Goal: Task Accomplishment & Management: Complete application form

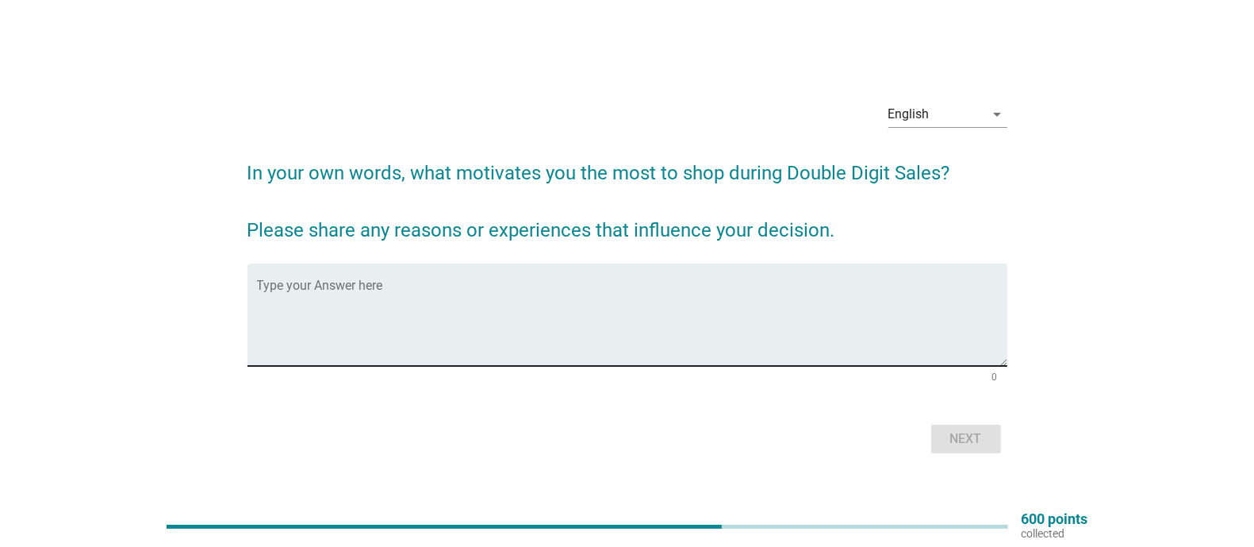
click at [541, 297] on textarea "Type your Answer here" at bounding box center [632, 323] width 751 height 83
type textarea "O"
type textarea "Lifestyle and saving."
click at [954, 437] on div "Next" at bounding box center [966, 438] width 44 height 19
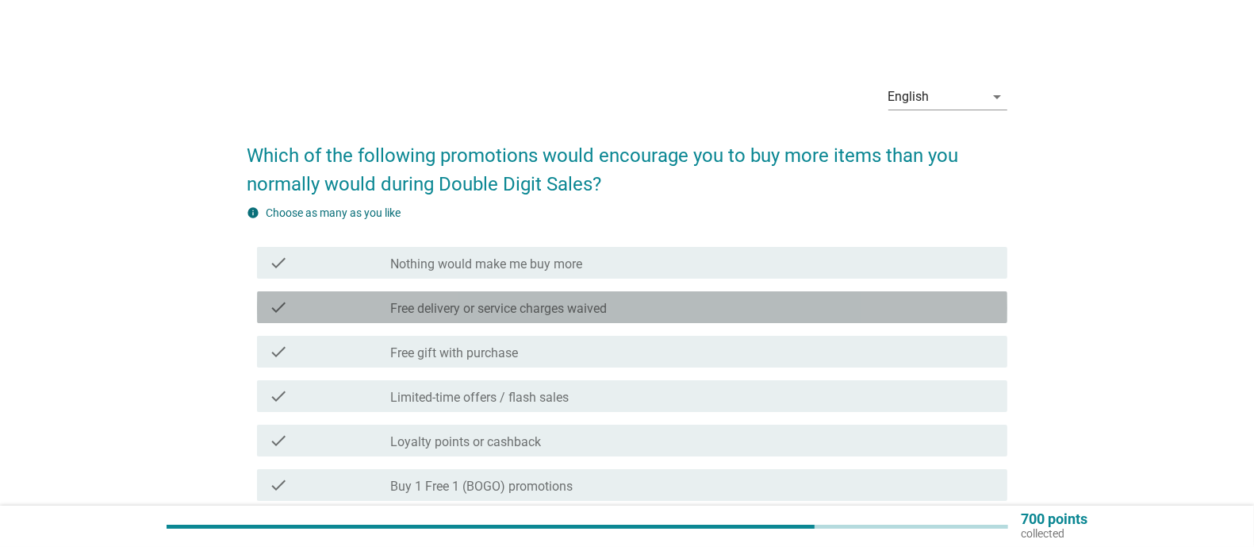
click at [659, 321] on div "check check_box_outline_blank Free delivery or service charges waived" at bounding box center [632, 307] width 751 height 32
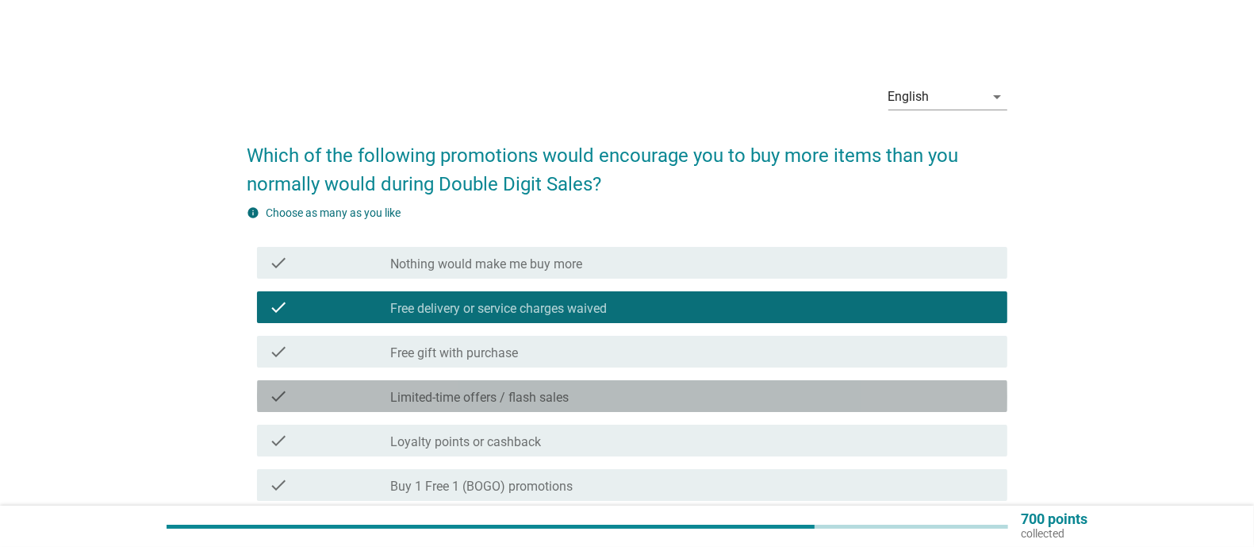
click at [591, 394] on div "check_box_outline_blank Limited-time offers / flash sales" at bounding box center [692, 395] width 605 height 19
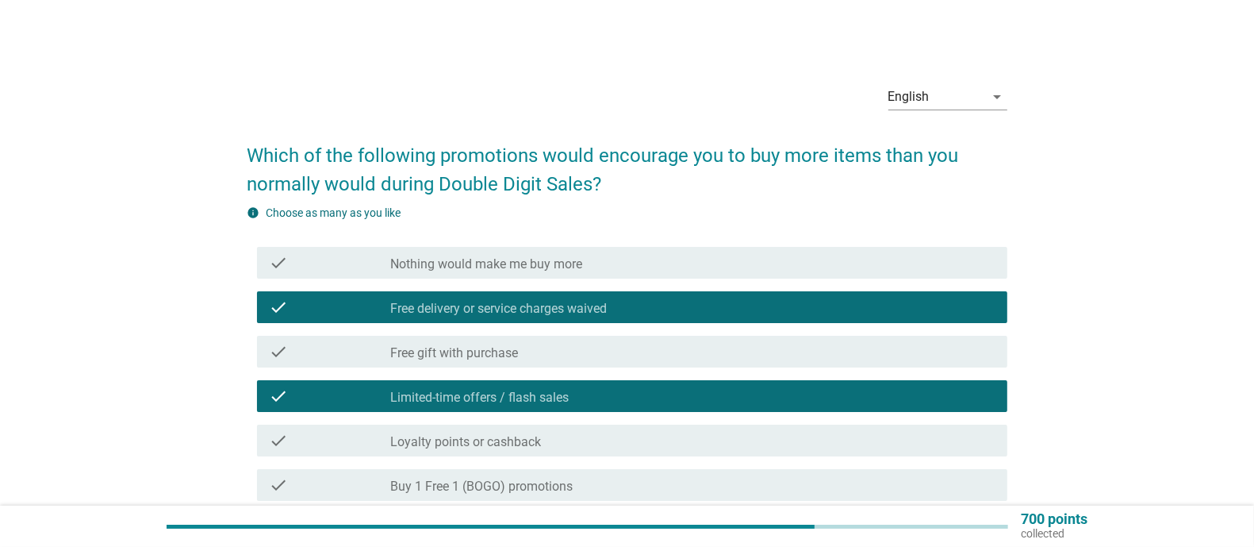
click at [577, 441] on div "check_box_outline_blank Loyalty points or cashback" at bounding box center [692, 440] width 605 height 19
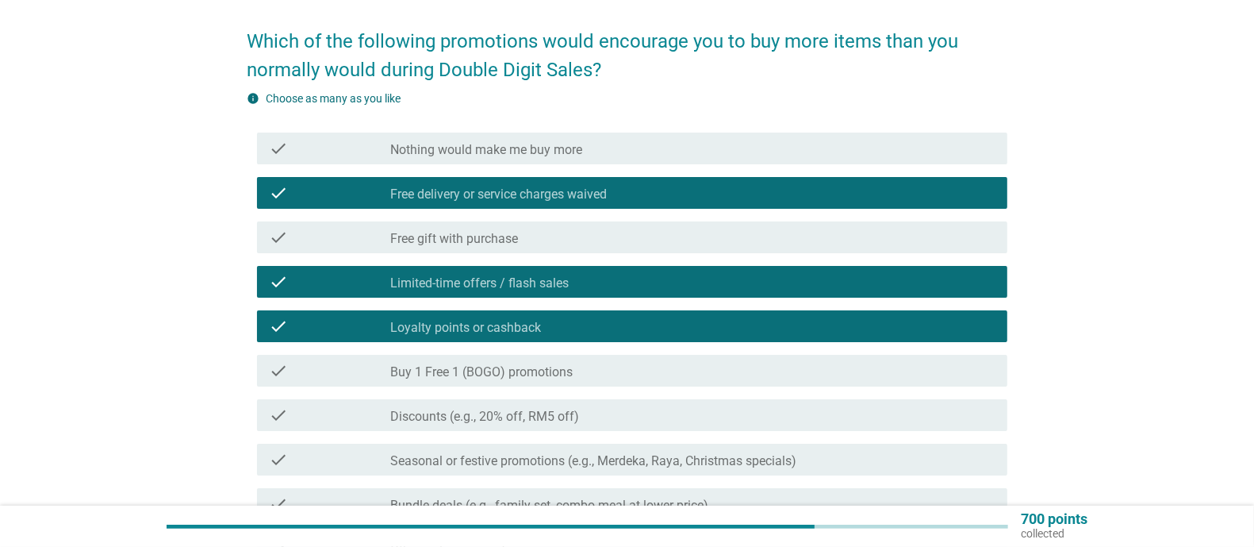
scroll to position [115, 0]
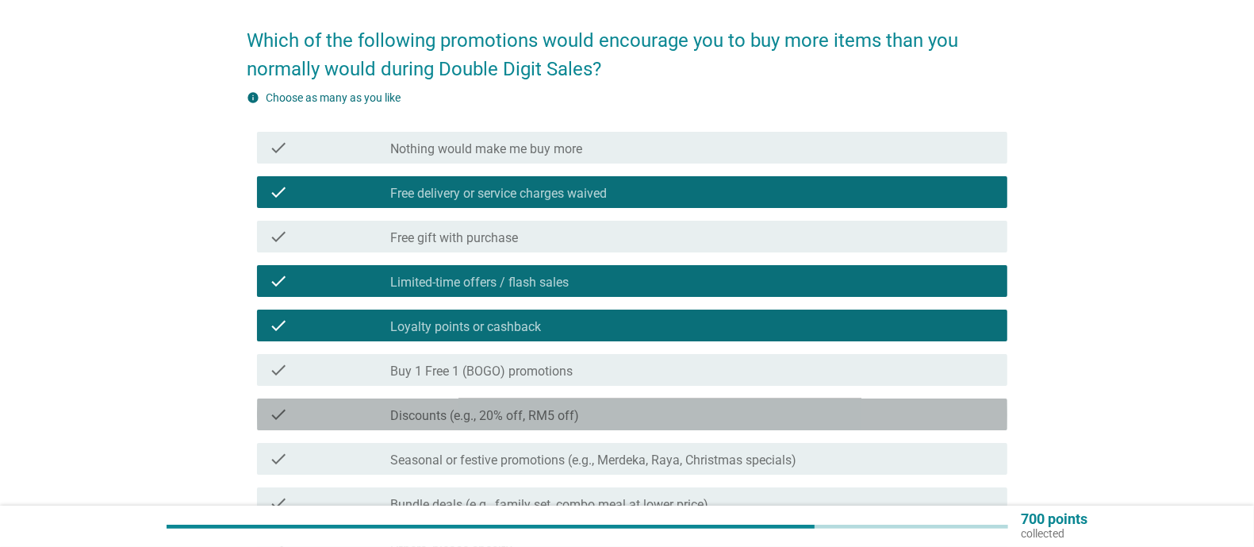
click at [559, 415] on label "Discounts (e.g., 20% off, RM5 off)" at bounding box center [484, 416] width 189 height 16
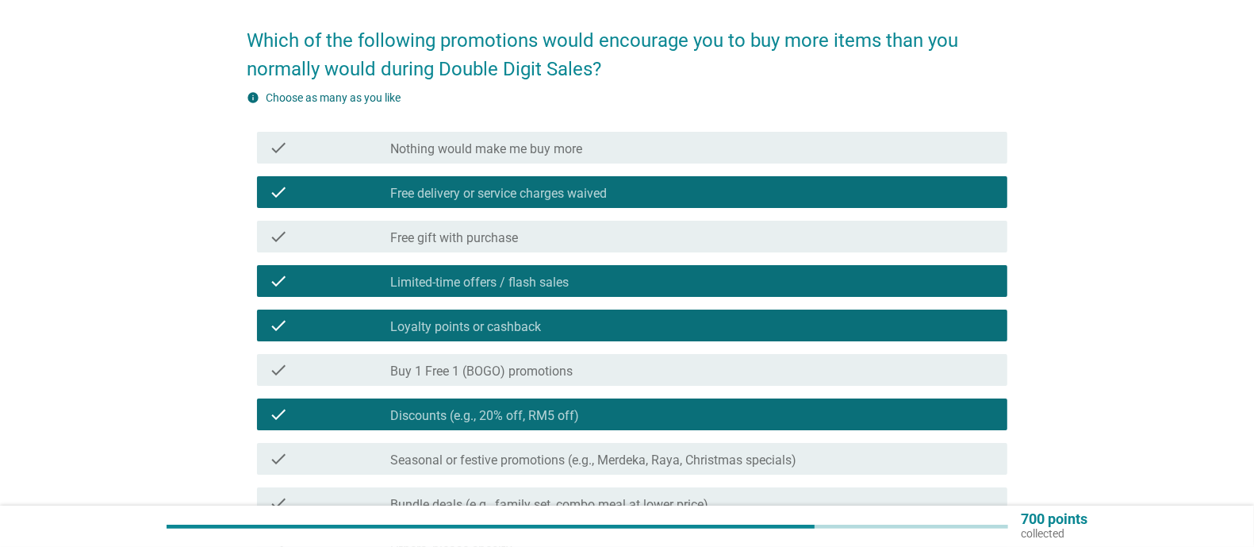
click at [624, 459] on label "Seasonal or festive promotions (e.g., Merdeka, Raya, Christmas specials)" at bounding box center [593, 460] width 406 height 16
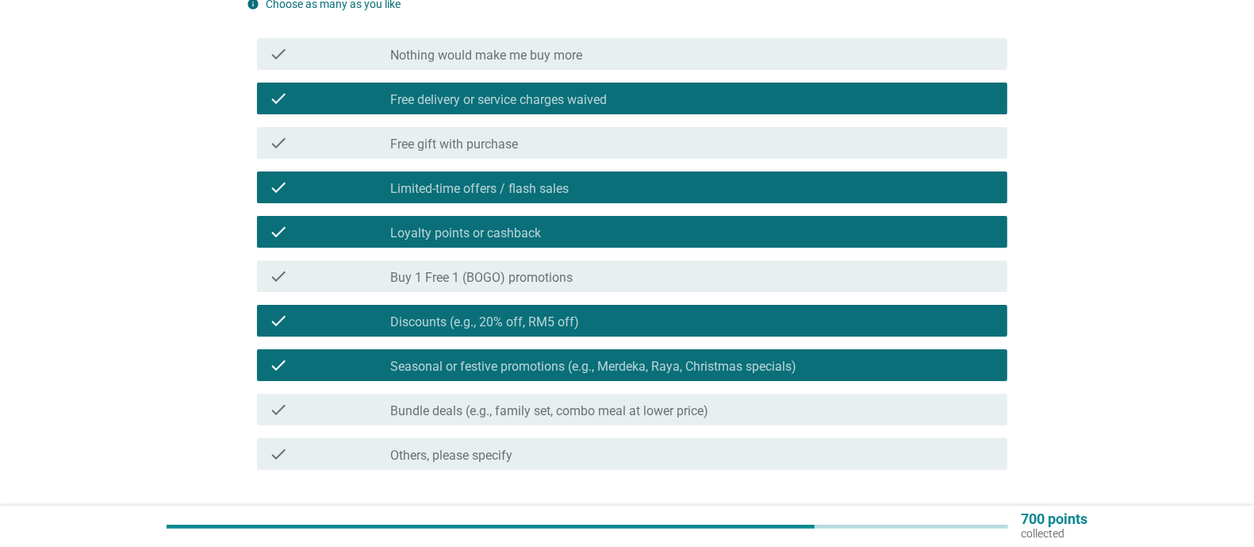
scroll to position [210, 0]
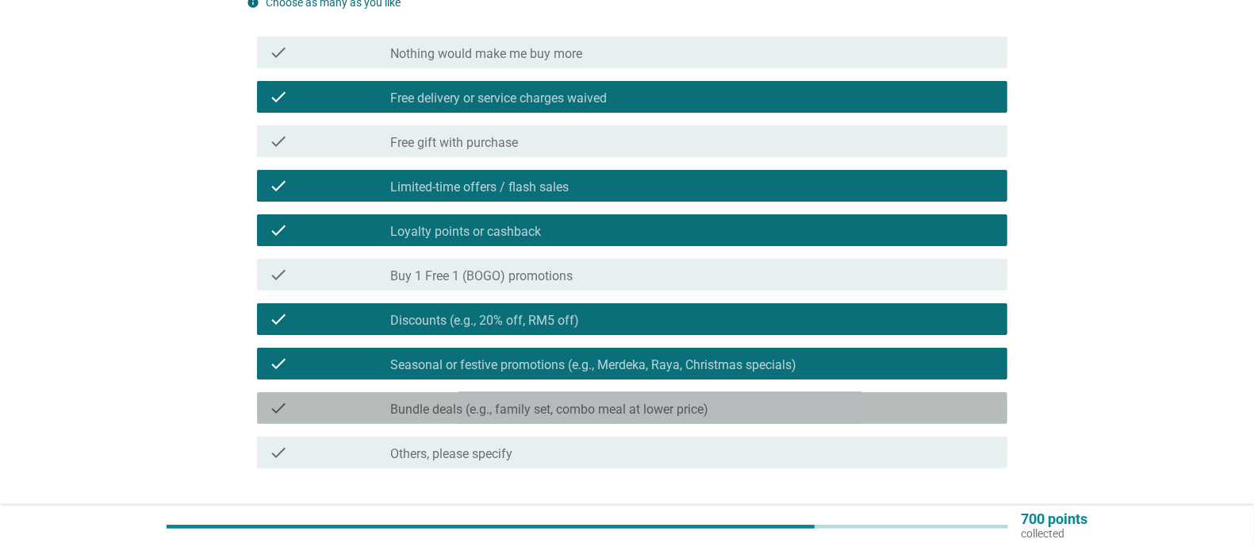
click at [683, 413] on label "Bundle deals (e.g., family set, combo meal at lower price)" at bounding box center [549, 409] width 318 height 16
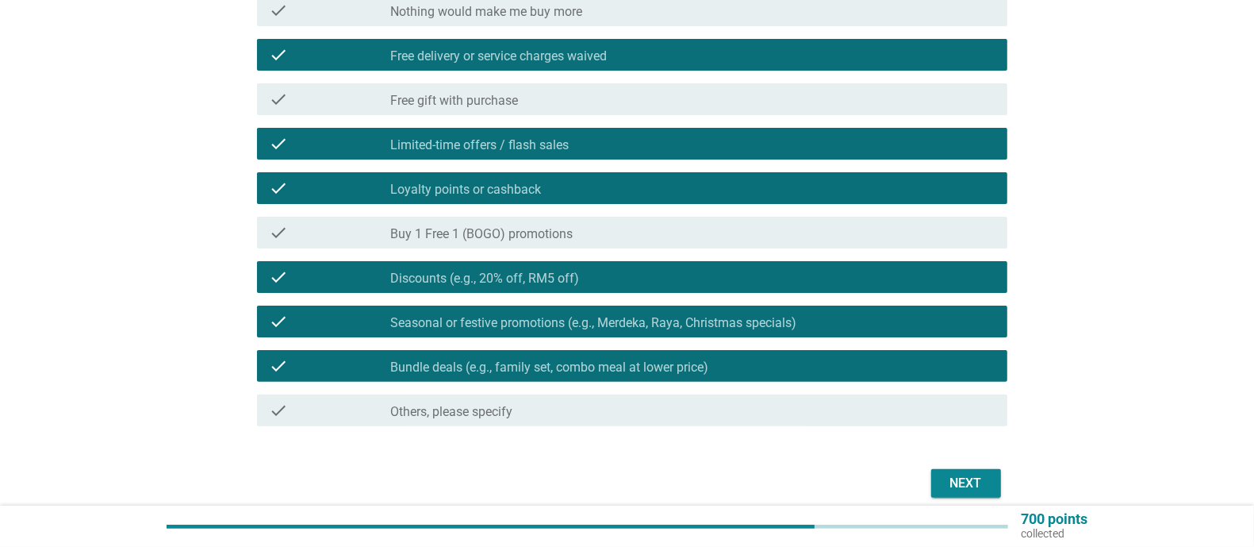
scroll to position [256, 0]
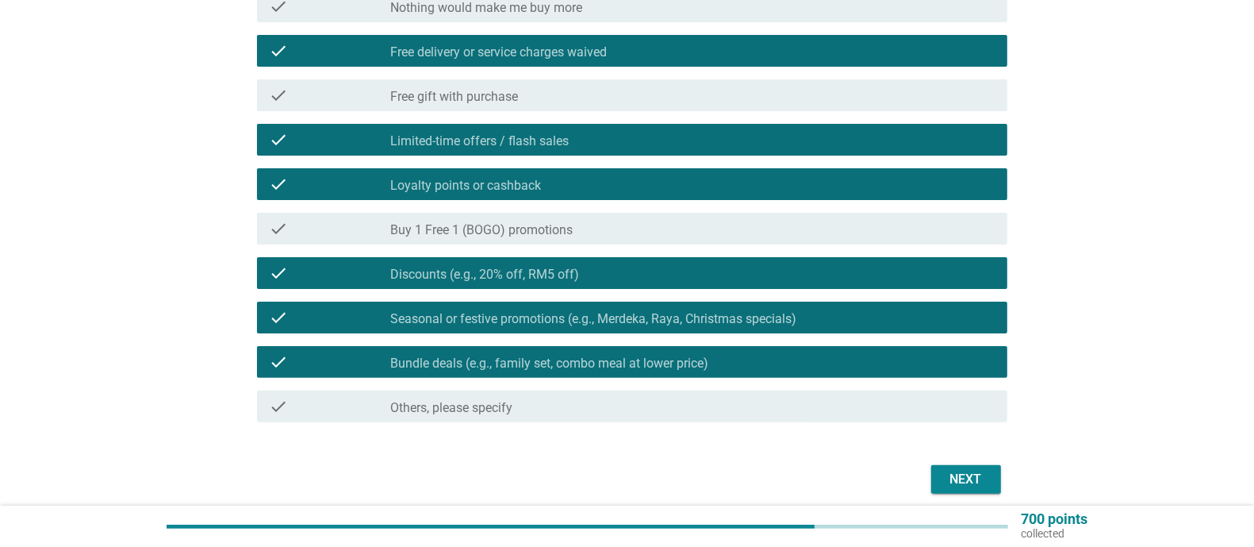
click at [974, 481] on div "Next" at bounding box center [966, 479] width 44 height 19
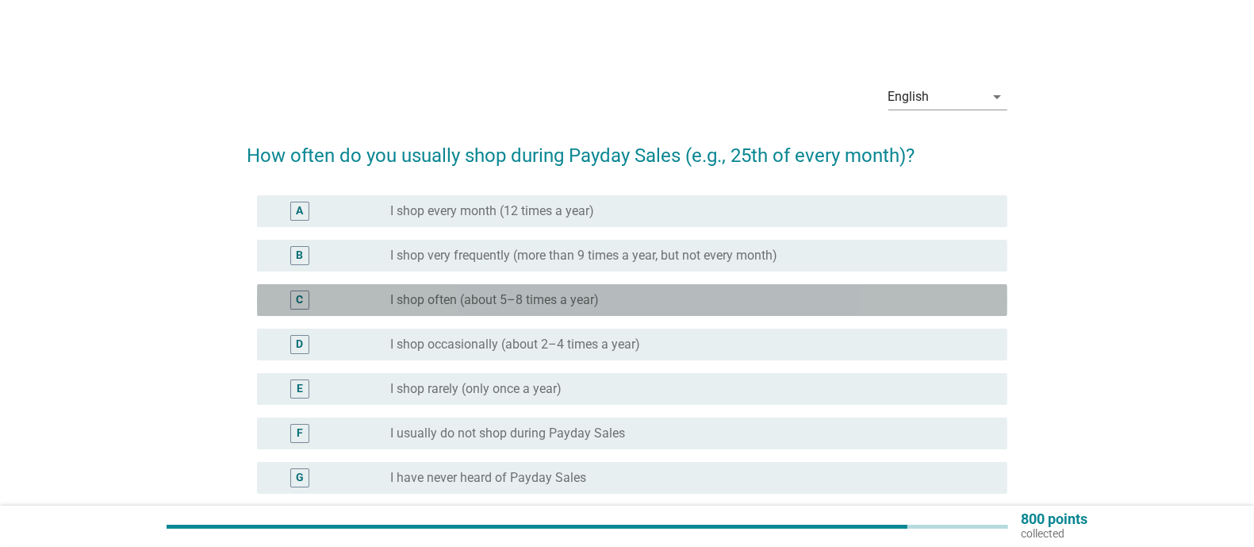
click at [628, 296] on div "radio_button_unchecked I shop often (about 5–8 times a year)" at bounding box center [686, 300] width 592 height 16
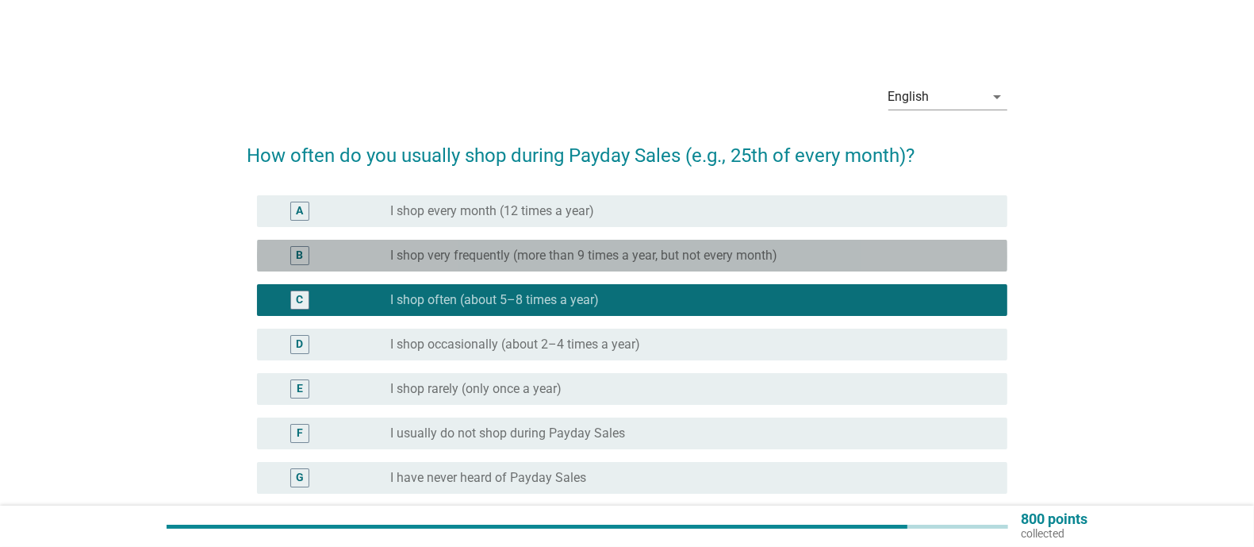
click at [790, 248] on div "radio_button_unchecked I shop very frequently (more than 9 times a year, but no…" at bounding box center [686, 256] width 592 height 16
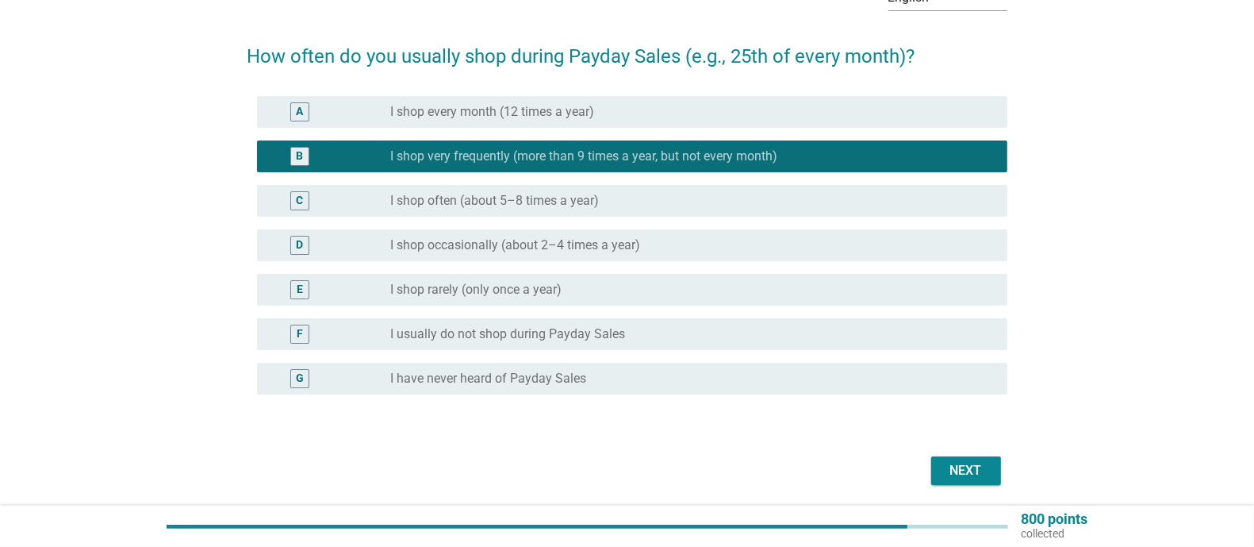
scroll to position [102, 0]
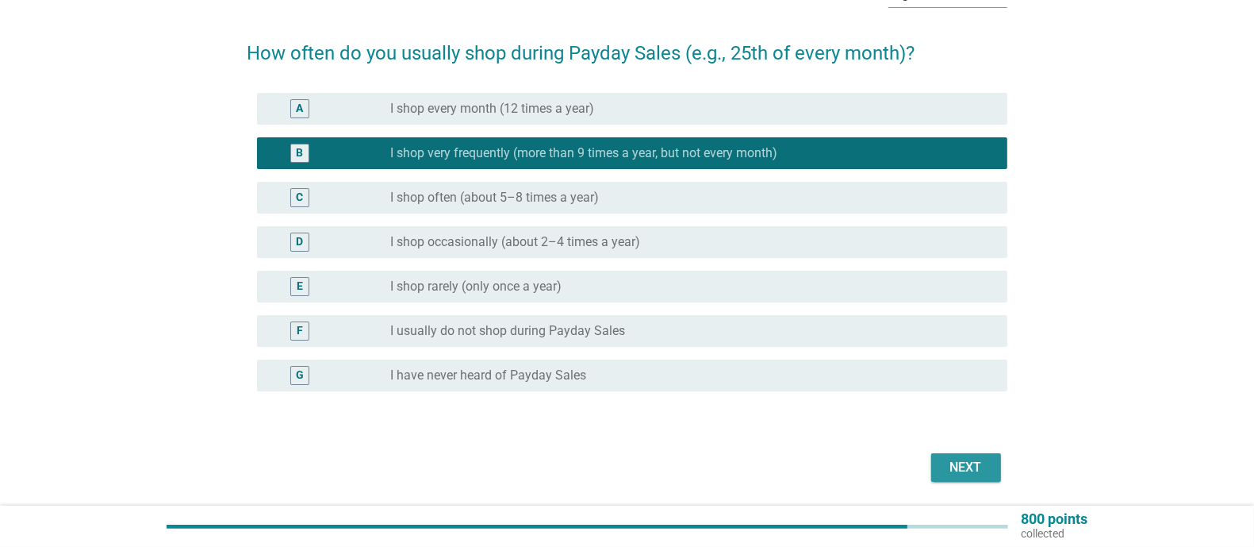
click at [971, 461] on div "Next" at bounding box center [966, 467] width 44 height 19
